Goal: Check status: Check status

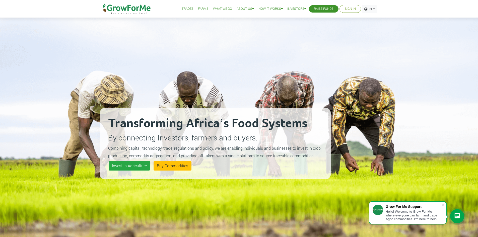
click at [351, 10] on link "Sign In" at bounding box center [350, 8] width 11 height 5
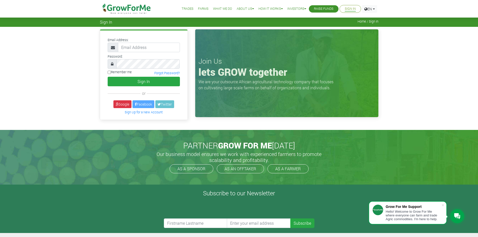
click at [148, 48] on input "email" at bounding box center [149, 48] width 62 height 10
click at [133, 45] on input "email" at bounding box center [149, 48] width 62 height 10
paste input "233550397131@growforme.com"
type input "233550397131@growforme.com"
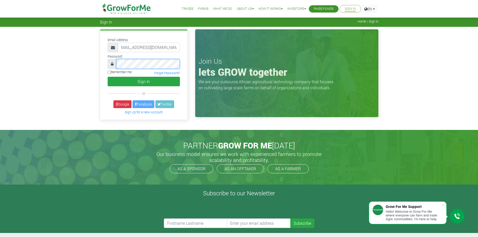
scroll to position [0, 0]
click at [109, 66] on div at bounding box center [144, 64] width 72 height 10
click at [108, 77] on button "Sign In" at bounding box center [144, 82] width 72 height 10
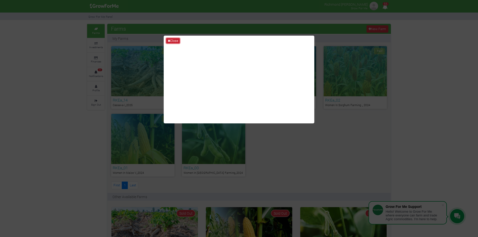
click at [171, 41] on button "Close" at bounding box center [173, 41] width 14 height 6
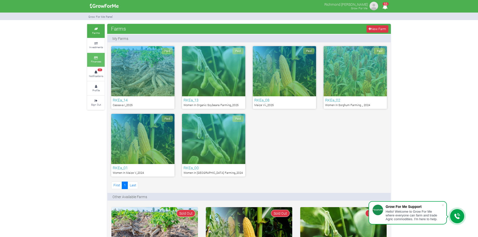
click at [95, 60] on link "Finances" at bounding box center [96, 60] width 18 height 14
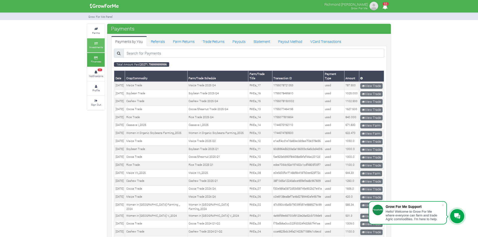
click at [96, 44] on icon at bounding box center [95, 43] width 15 height 3
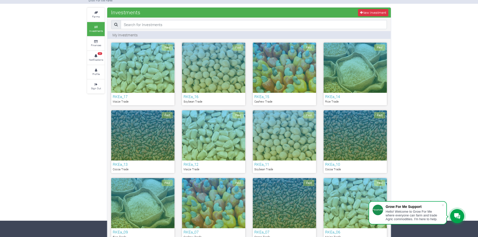
scroll to position [25, 0]
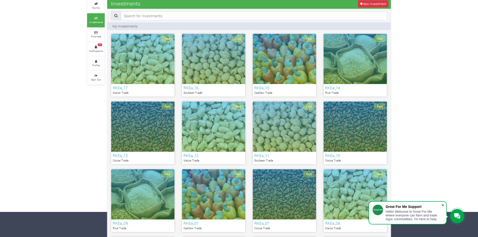
click at [444, 206] on span at bounding box center [442, 205] width 5 height 5
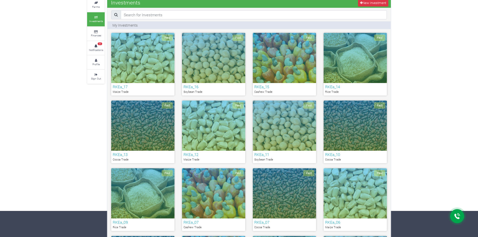
scroll to position [0, 0]
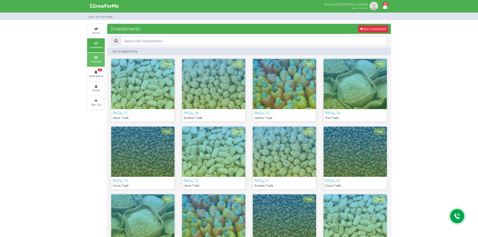
click at [91, 56] on link "Finances" at bounding box center [96, 60] width 18 height 14
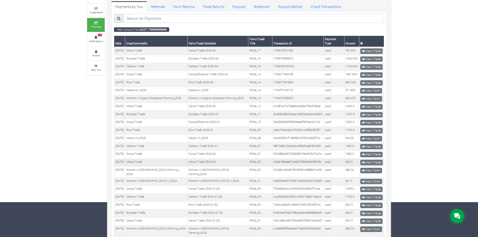
scroll to position [44, 0]
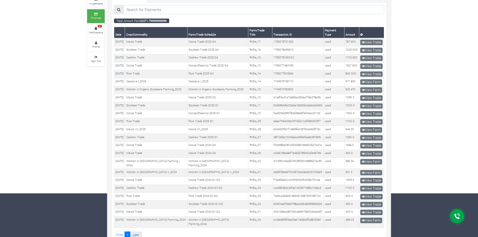
click at [140, 232] on link "Last" at bounding box center [135, 235] width 11 height 7
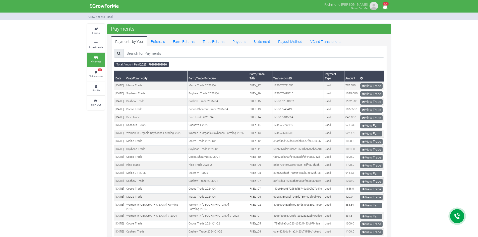
click at [261, 178] on td "RKEa_07" at bounding box center [260, 182] width 24 height 8
click at [97, 46] on small "Investments" at bounding box center [96, 47] width 14 height 4
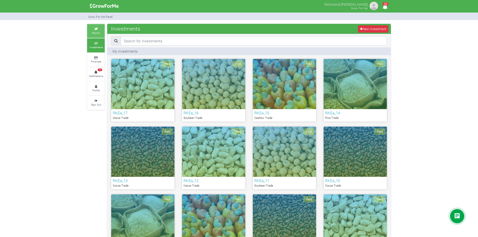
click at [95, 35] on link "Farms" at bounding box center [96, 31] width 18 height 14
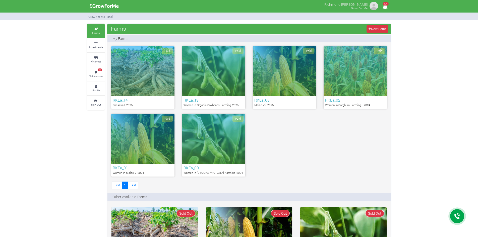
click at [287, 97] on div "RKEa_08 Maize Vii_2025" at bounding box center [284, 102] width 63 height 13
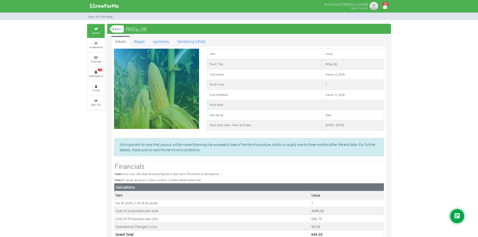
click at [150, 28] on div "Back RKEa_08" at bounding box center [249, 29] width 284 height 10
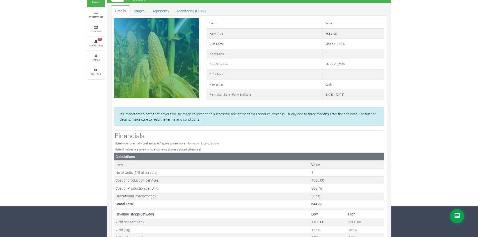
scroll to position [27, 0]
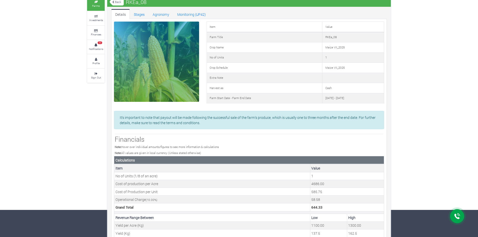
click at [188, 124] on p "It's important to note that payout will be made following the successful sale o…" at bounding box center [249, 120] width 259 height 11
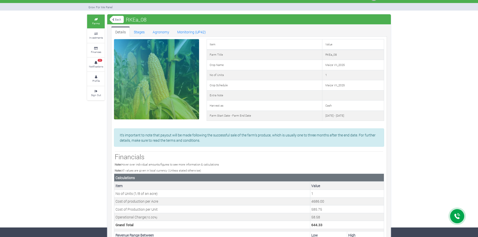
scroll to position [0, 0]
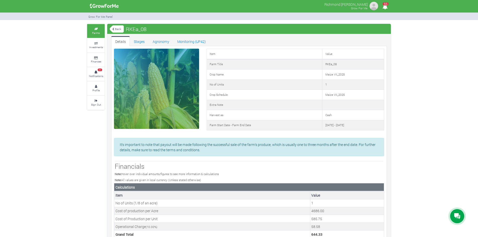
click at [117, 30] on link "Back" at bounding box center [117, 29] width 14 height 8
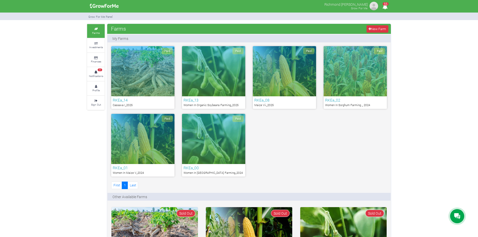
click at [298, 87] on div "Paid" at bounding box center [284, 71] width 63 height 50
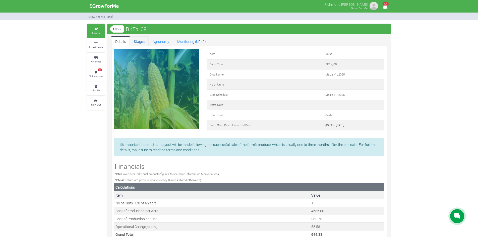
click at [143, 40] on link "Stages" at bounding box center [139, 41] width 19 height 10
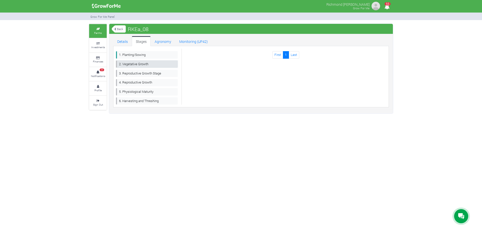
click at [136, 66] on link "2. Vegetative Growth" at bounding box center [147, 64] width 62 height 7
click at [117, 28] on link "Back" at bounding box center [119, 29] width 14 height 8
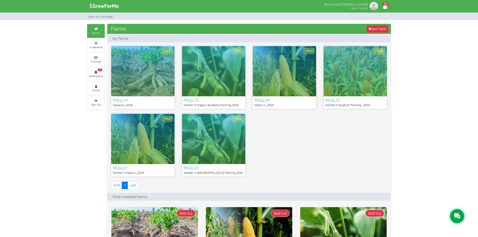
click at [226, 161] on div "Paid" at bounding box center [213, 139] width 63 height 50
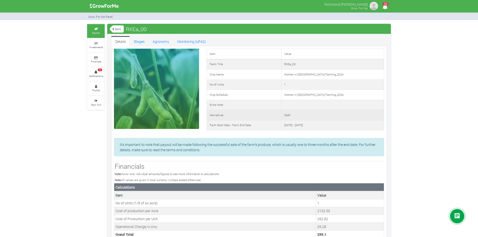
click at [302, 117] on td "Cash" at bounding box center [332, 115] width 103 height 10
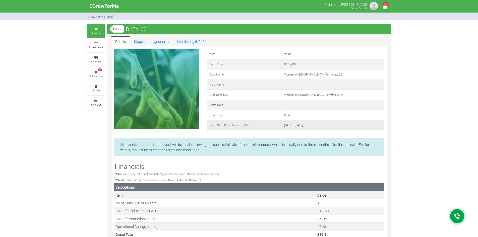
click at [267, 125] on td "Farm Start Date - Farm End Date" at bounding box center [244, 125] width 75 height 10
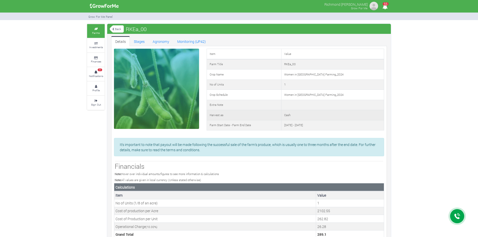
click at [261, 114] on td "Harvest as" at bounding box center [244, 115] width 75 height 10
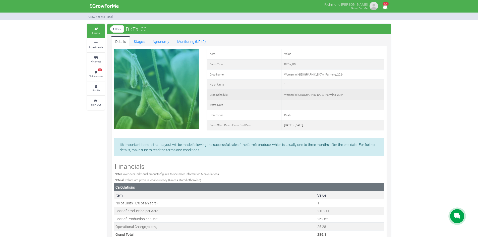
click at [263, 99] on td "Crop Schedule" at bounding box center [244, 95] width 75 height 10
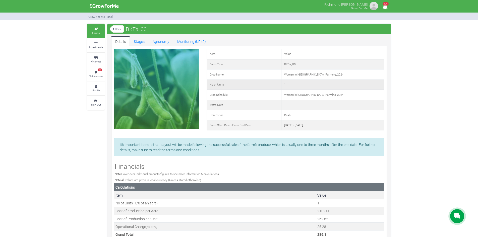
click at [268, 86] on td "No of Units" at bounding box center [244, 85] width 75 height 10
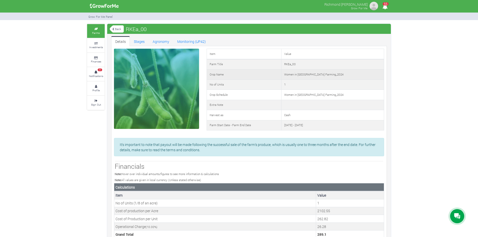
click at [271, 77] on td "Crop Name" at bounding box center [244, 75] width 75 height 10
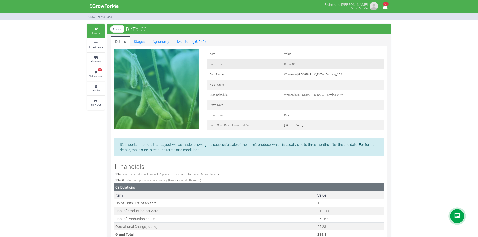
click at [274, 66] on td "Farm Title" at bounding box center [244, 64] width 75 height 10
click at [276, 58] on td "Item" at bounding box center [244, 54] width 75 height 10
click at [274, 57] on td "Item" at bounding box center [244, 54] width 75 height 10
click at [269, 53] on td "Item" at bounding box center [244, 54] width 75 height 10
click at [113, 28] on icon at bounding box center [113, 29] width 2 height 3
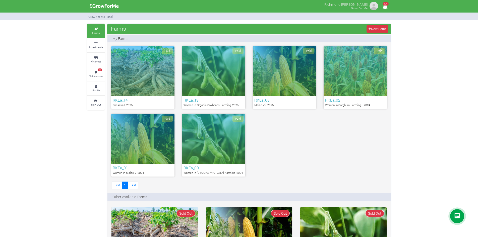
click at [296, 93] on div "Paid" at bounding box center [284, 71] width 63 height 50
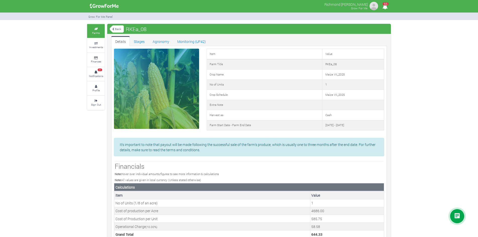
click at [138, 25] on span "RKEa_08" at bounding box center [136, 29] width 23 height 10
click at [139, 30] on span "RKEa_08" at bounding box center [136, 29] width 23 height 10
click at [147, 30] on span "RKEa_08" at bounding box center [136, 29] width 23 height 10
click at [119, 28] on link "Back" at bounding box center [117, 29] width 14 height 8
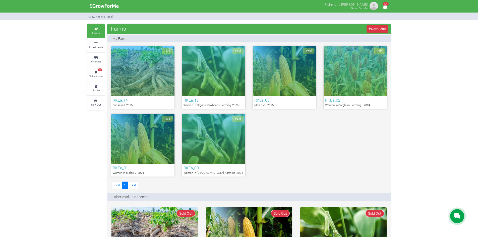
click at [153, 79] on div "Paid" at bounding box center [142, 71] width 63 height 50
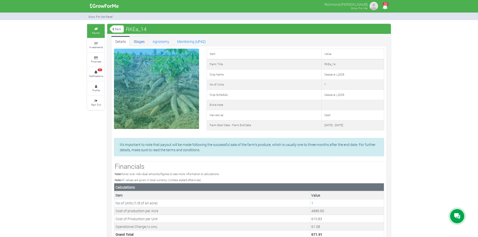
click at [132, 40] on link "Stages" at bounding box center [139, 41] width 19 height 10
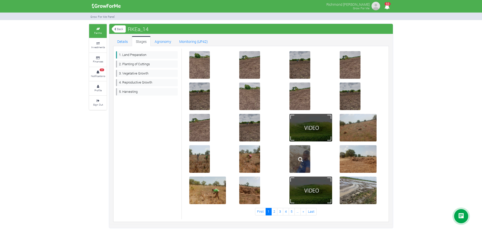
click at [298, 155] on img at bounding box center [301, 160] width 16 height 16
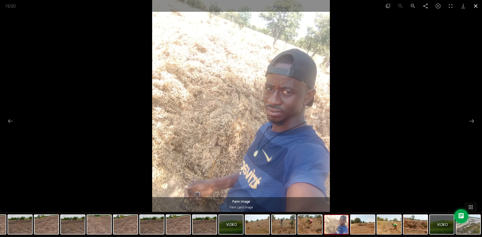
click at [478, 5] on button "Close gallery" at bounding box center [476, 6] width 13 height 12
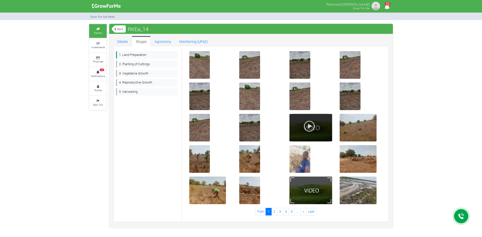
click at [326, 129] on div at bounding box center [311, 128] width 43 height 28
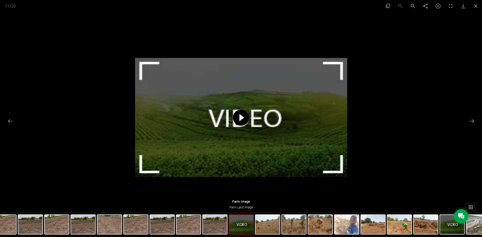
click at [243, 124] on span at bounding box center [241, 118] width 16 height 16
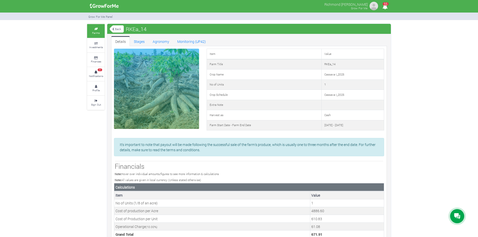
click at [119, 29] on link "Back" at bounding box center [117, 29] width 14 height 8
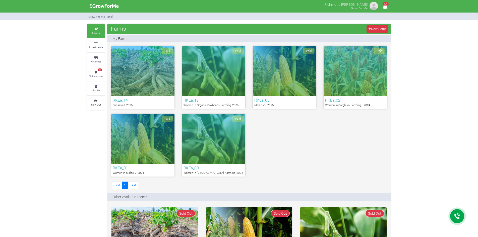
click at [213, 155] on div "Paid" at bounding box center [213, 139] width 63 height 50
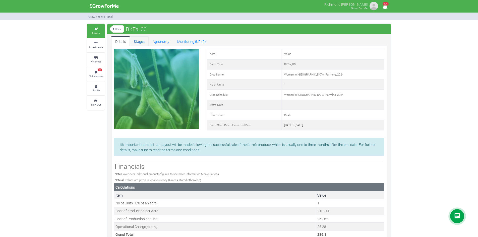
click at [137, 42] on link "Stages" at bounding box center [139, 41] width 19 height 10
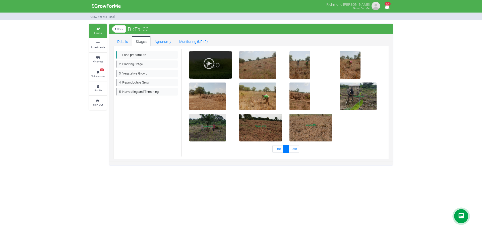
click at [210, 65] on img at bounding box center [209, 64] width 12 height 12
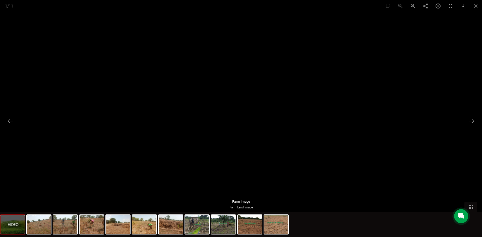
click at [11, 227] on img at bounding box center [13, 224] width 24 height 19
click at [38, 223] on img at bounding box center [39, 224] width 24 height 19
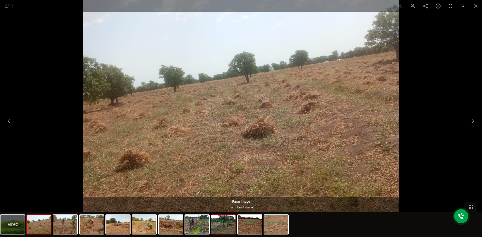
click at [222, 227] on img at bounding box center [223, 224] width 24 height 19
click at [474, 8] on button "Close gallery" at bounding box center [476, 6] width 13 height 12
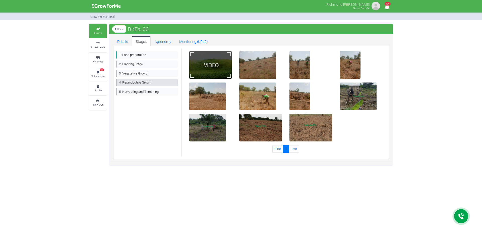
click at [138, 84] on link "4. Reproductive Growth" at bounding box center [147, 82] width 62 height 7
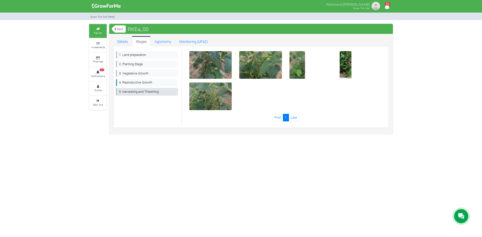
click at [138, 93] on link "5. Harvesting and Threshing" at bounding box center [147, 91] width 62 height 7
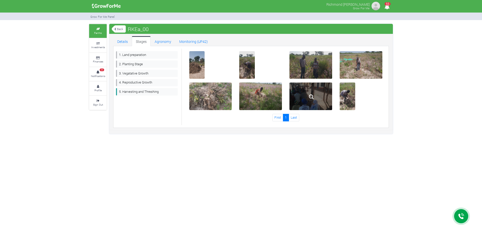
click at [316, 90] on img at bounding box center [311, 97] width 16 height 16
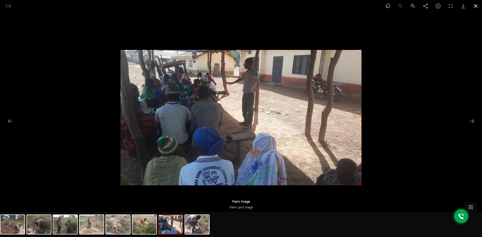
click at [471, 11] on button "Close gallery" at bounding box center [476, 6] width 13 height 12
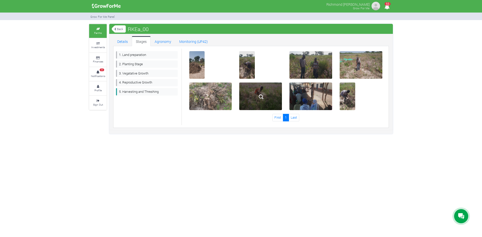
click at [255, 97] on img at bounding box center [261, 97] width 16 height 16
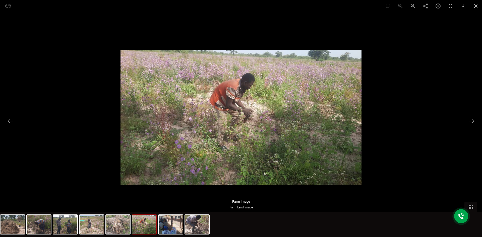
click at [478, 8] on button "Close gallery" at bounding box center [476, 6] width 13 height 12
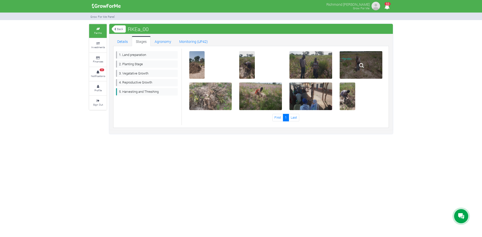
click at [362, 63] on img at bounding box center [362, 66] width 16 height 16
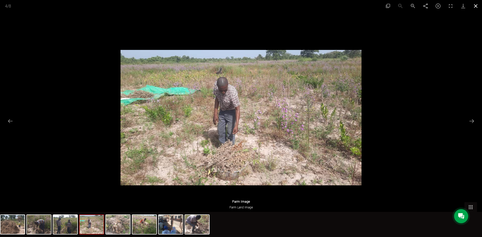
click at [474, 8] on button "Close gallery" at bounding box center [476, 6] width 13 height 12
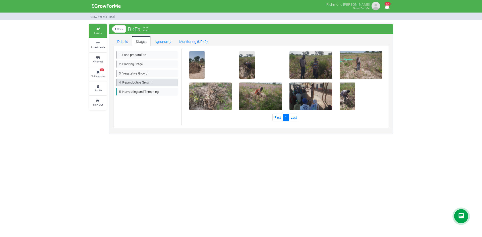
click at [128, 83] on link "4. Reproductive Growth" at bounding box center [147, 82] width 62 height 7
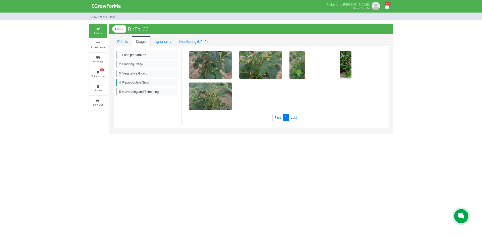
click at [118, 32] on link "Back" at bounding box center [119, 29] width 14 height 8
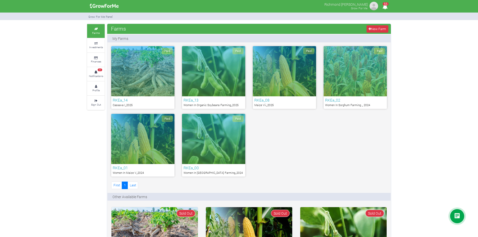
click at [155, 130] on div "Paid" at bounding box center [142, 139] width 63 height 50
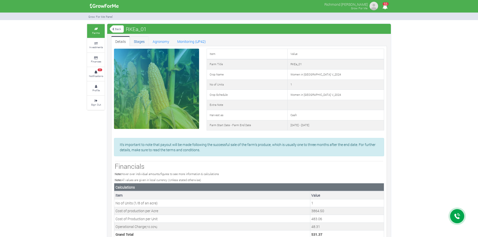
click at [142, 43] on link "Stages" at bounding box center [139, 41] width 19 height 10
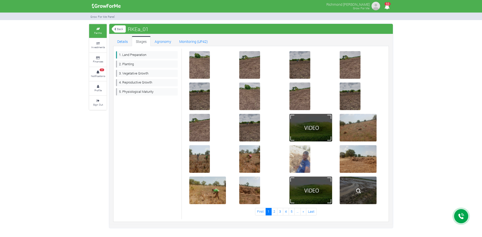
click at [364, 183] on img at bounding box center [359, 191] width 16 height 16
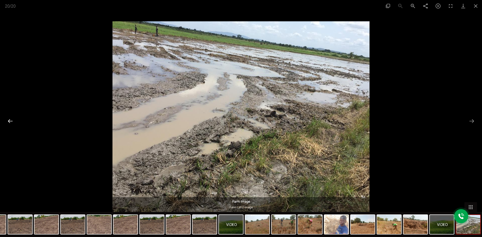
click at [7, 123] on button "Previous slide" at bounding box center [10, 121] width 11 height 10
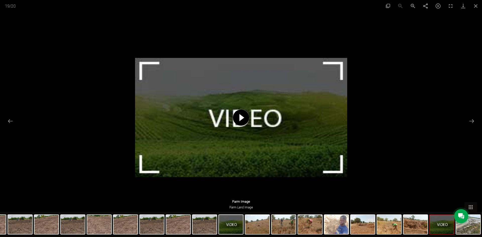
click at [242, 121] on span at bounding box center [241, 118] width 16 height 16
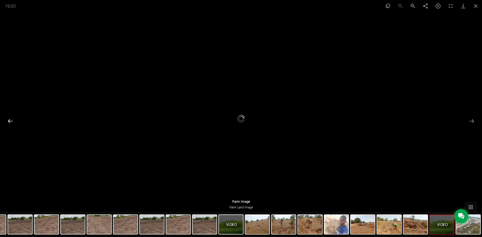
click at [12, 122] on button "Previous slide" at bounding box center [10, 121] width 11 height 10
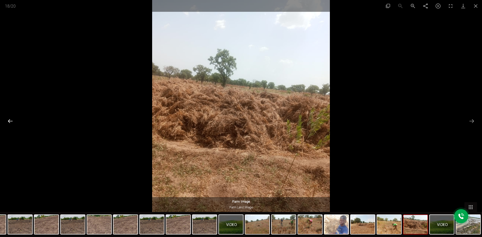
click at [12, 122] on button "Previous slide" at bounding box center [10, 121] width 11 height 10
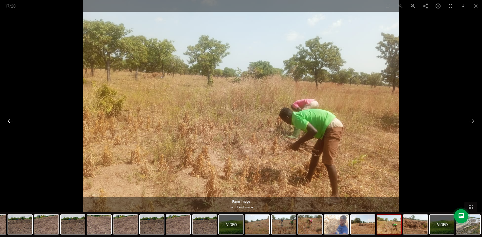
click at [12, 122] on button "Previous slide" at bounding box center [10, 121] width 11 height 10
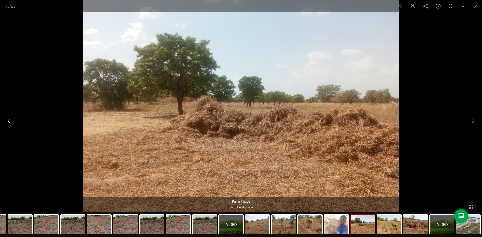
click at [12, 122] on button "Previous slide" at bounding box center [10, 121] width 11 height 10
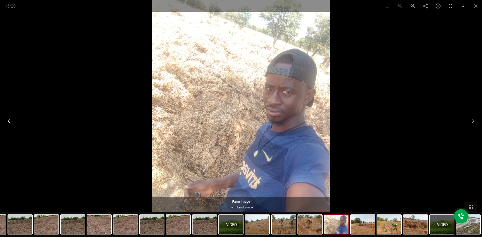
click at [12, 122] on button "Previous slide" at bounding box center [10, 121] width 11 height 10
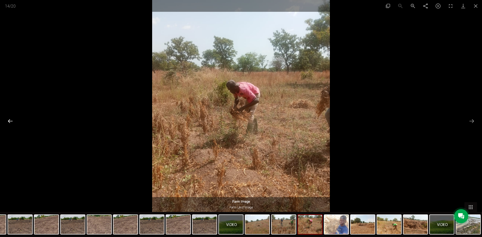
click at [12, 122] on button "Previous slide" at bounding box center [10, 121] width 11 height 10
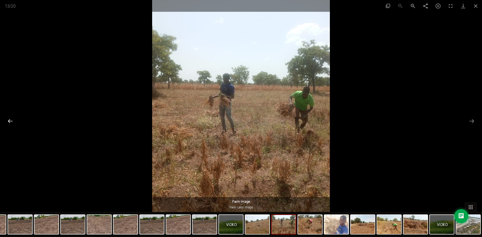
click at [12, 122] on button "Previous slide" at bounding box center [10, 121] width 11 height 10
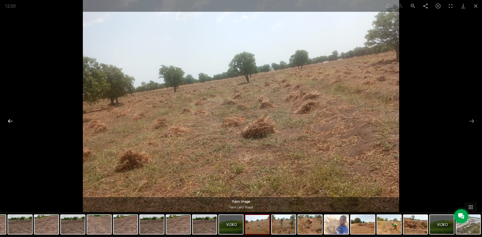
click at [12, 122] on button "Previous slide" at bounding box center [10, 121] width 11 height 10
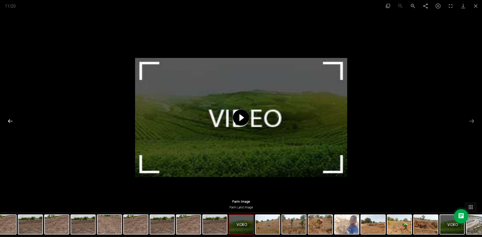
click at [12, 122] on button "Previous slide" at bounding box center [10, 121] width 11 height 10
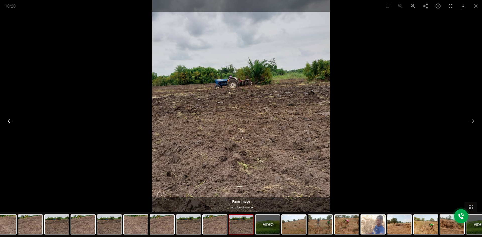
click at [12, 122] on button "Previous slide" at bounding box center [10, 121] width 11 height 10
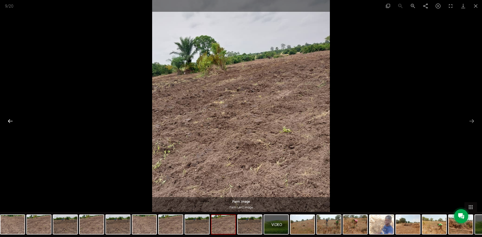
click at [12, 122] on button "Previous slide" at bounding box center [10, 121] width 11 height 10
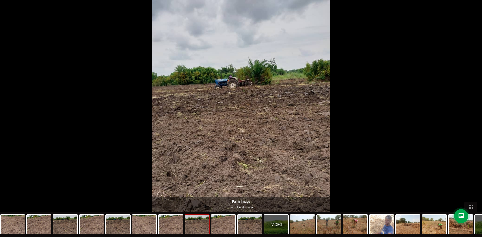
click at [12, 122] on button "Previous slide" at bounding box center [8, 121] width 11 height 10
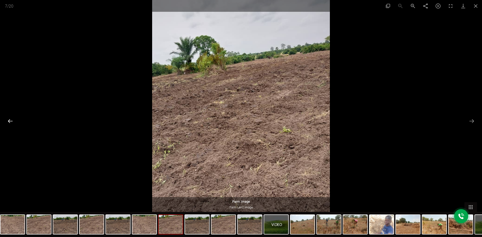
click at [12, 122] on button "Previous slide" at bounding box center [10, 121] width 11 height 10
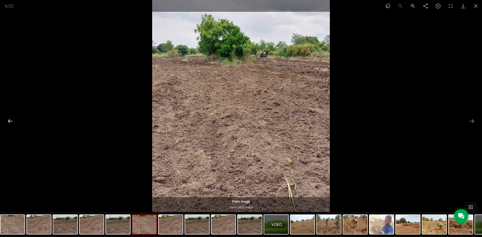
click at [12, 122] on button "Previous slide" at bounding box center [10, 121] width 11 height 10
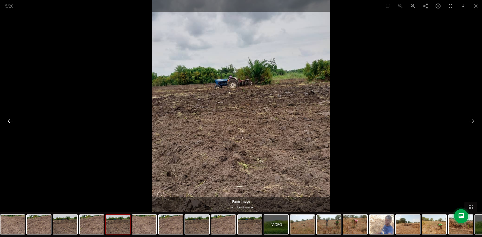
click at [12, 122] on button "Previous slide" at bounding box center [10, 121] width 11 height 10
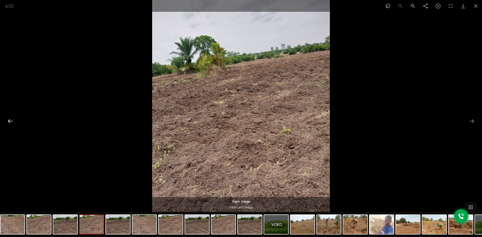
click at [12, 122] on button "Previous slide" at bounding box center [10, 121] width 11 height 10
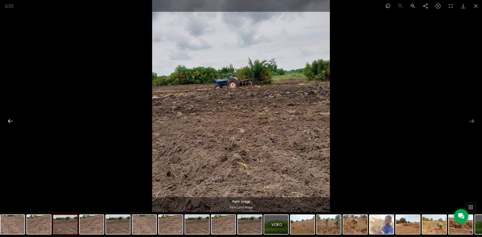
click at [12, 122] on button "Previous slide" at bounding box center [10, 121] width 11 height 10
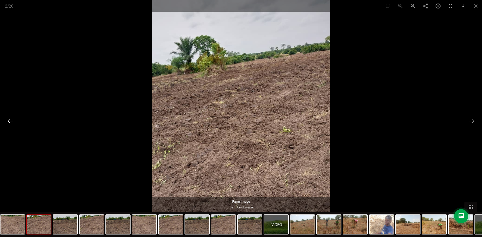
click at [10, 121] on button "Previous slide" at bounding box center [10, 121] width 11 height 10
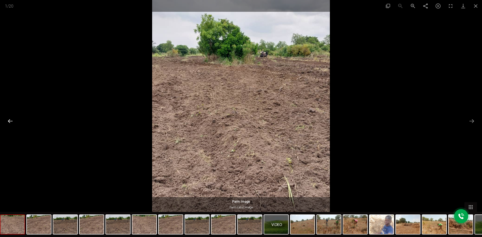
click at [10, 121] on button "Previous slide" at bounding box center [10, 121] width 11 height 10
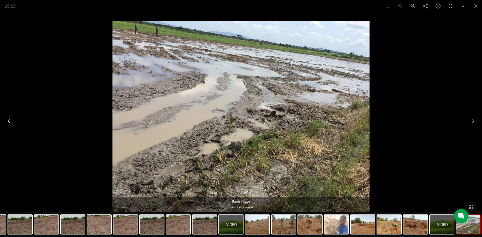
click at [10, 121] on button "Previous slide" at bounding box center [10, 121] width 11 height 10
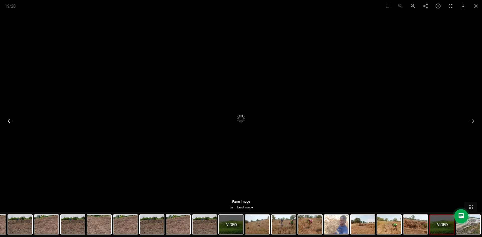
click at [10, 121] on button "Previous slide" at bounding box center [10, 121] width 11 height 10
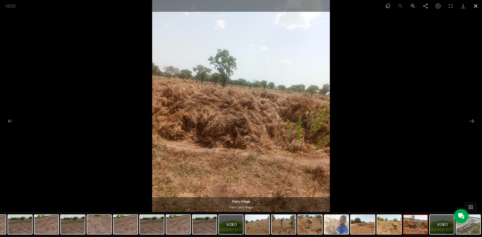
click at [476, 7] on button "Close gallery" at bounding box center [476, 6] width 13 height 12
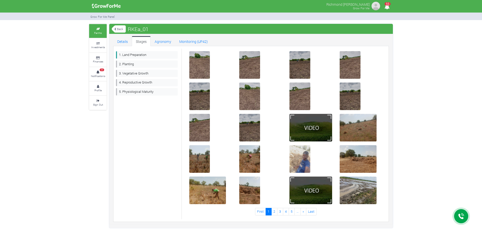
click at [121, 33] on link "Back" at bounding box center [119, 29] width 14 height 8
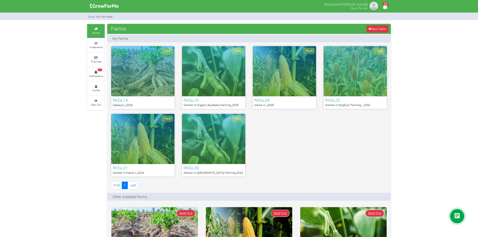
click at [285, 77] on div "Paid" at bounding box center [284, 71] width 63 height 50
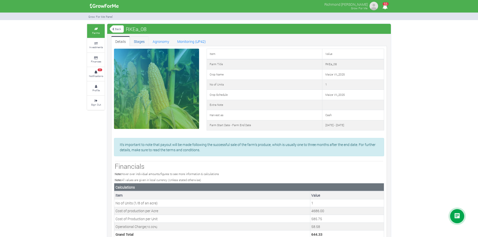
click at [141, 43] on link "Stages" at bounding box center [139, 41] width 19 height 10
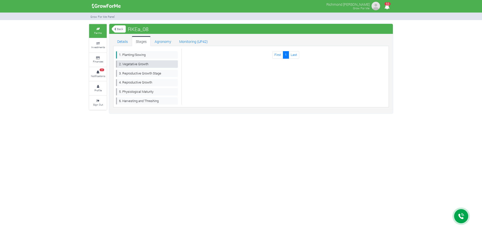
click at [137, 67] on link "2. Vegetative Growth" at bounding box center [147, 64] width 62 height 7
click at [137, 76] on link "3. Reproductive Growth Stage" at bounding box center [147, 73] width 62 height 7
click at [138, 84] on link "4. Reproductive Growth" at bounding box center [147, 82] width 62 height 7
click at [120, 29] on link "Back" at bounding box center [119, 29] width 14 height 8
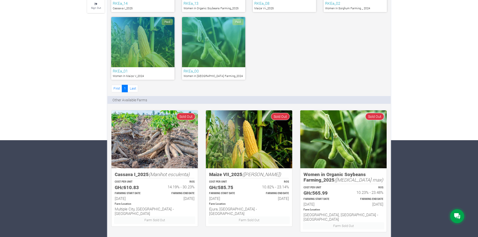
scroll to position [100, 0]
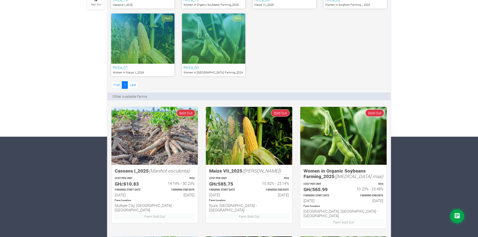
click at [232, 52] on div "Paid" at bounding box center [213, 39] width 63 height 50
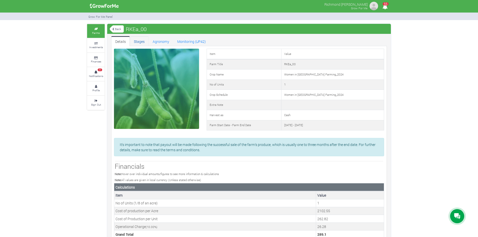
click at [139, 43] on link "Stages" at bounding box center [139, 41] width 19 height 10
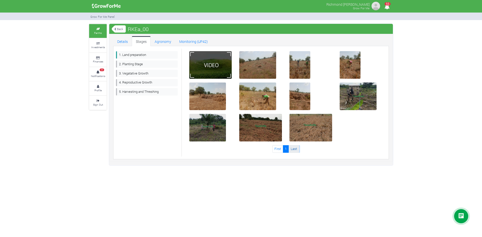
click at [297, 150] on link "Last" at bounding box center [294, 148] width 11 height 7
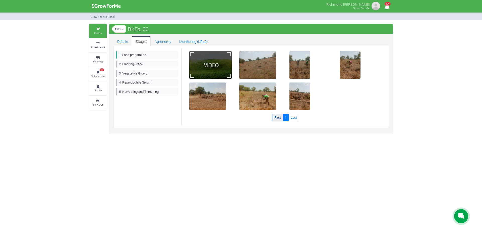
click at [275, 118] on link "First" at bounding box center [277, 117] width 11 height 7
click at [165, 41] on link "Agronomy" at bounding box center [163, 41] width 25 height 10
click at [121, 64] on link "2. Planting Stage" at bounding box center [147, 64] width 62 height 7
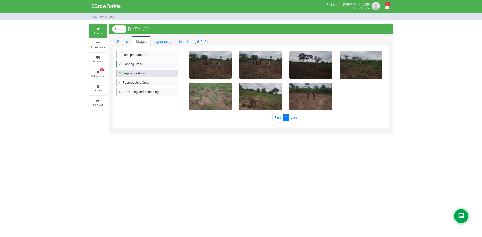
click at [132, 77] on link "3. Vegatative Growth" at bounding box center [147, 73] width 62 height 7
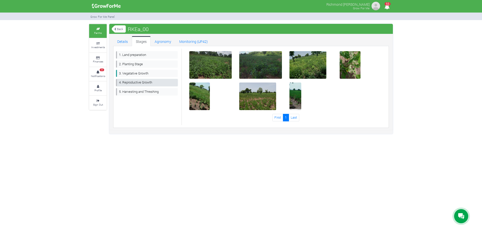
click at [147, 85] on link "4. Reproductive Growth" at bounding box center [147, 82] width 62 height 7
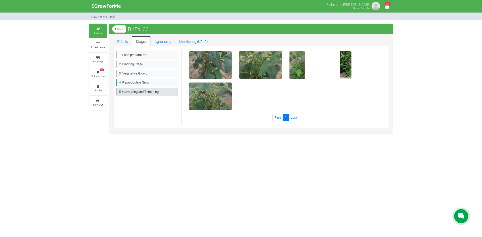
click at [147, 89] on link "5. Harvesting and Threshing" at bounding box center [147, 91] width 62 height 7
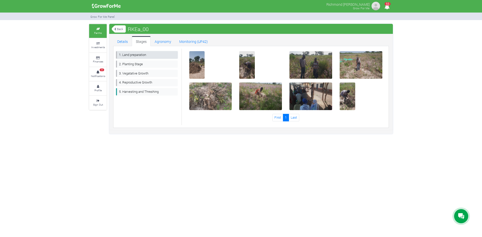
click at [136, 52] on link "1. Land preparation" at bounding box center [147, 54] width 62 height 7
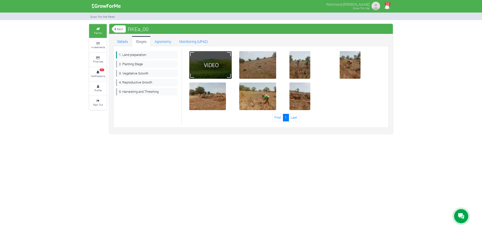
click at [122, 31] on link "Back" at bounding box center [119, 29] width 14 height 8
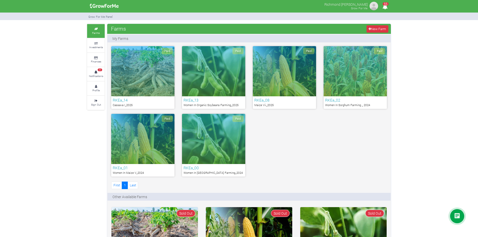
click at [200, 152] on div "Paid" at bounding box center [213, 139] width 63 height 50
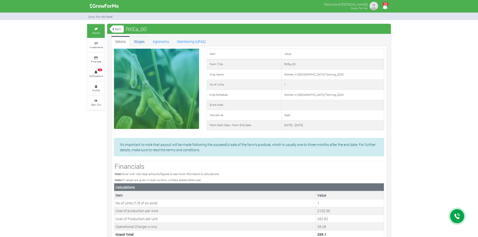
click at [142, 39] on link "Stages" at bounding box center [139, 41] width 19 height 10
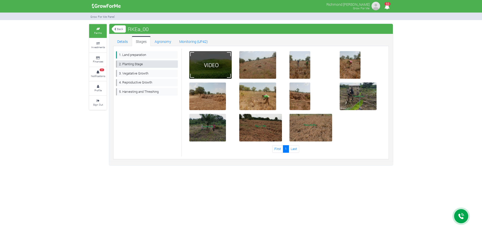
click at [147, 65] on link "2. Planting Stage" at bounding box center [147, 64] width 62 height 7
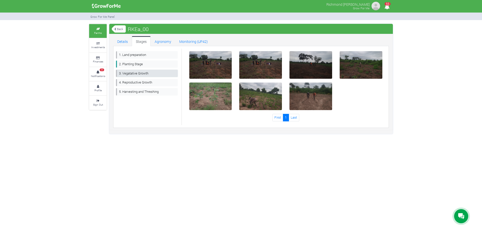
click at [149, 75] on link "3. Vegatative Growth" at bounding box center [147, 73] width 62 height 7
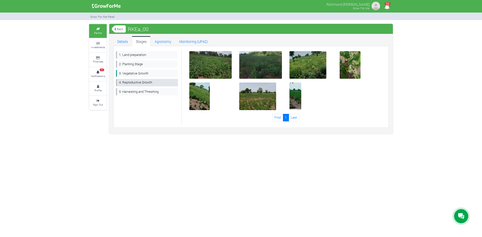
click at [145, 85] on link "4. Reproductive Growth" at bounding box center [147, 82] width 62 height 7
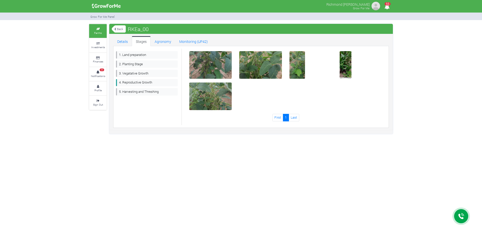
click at [102, 60] on small "Finances" at bounding box center [98, 62] width 10 height 4
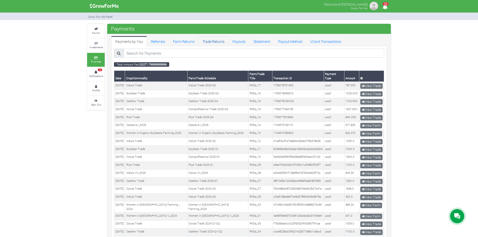
click at [208, 40] on link "Trade Returns" at bounding box center [214, 41] width 30 height 10
